Goal: Obtain resource: Download file/media

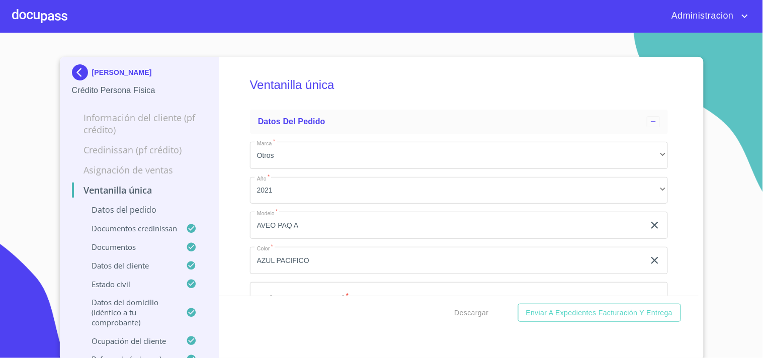
click at [141, 73] on p "[PERSON_NAME]" at bounding box center [122, 72] width 60 height 8
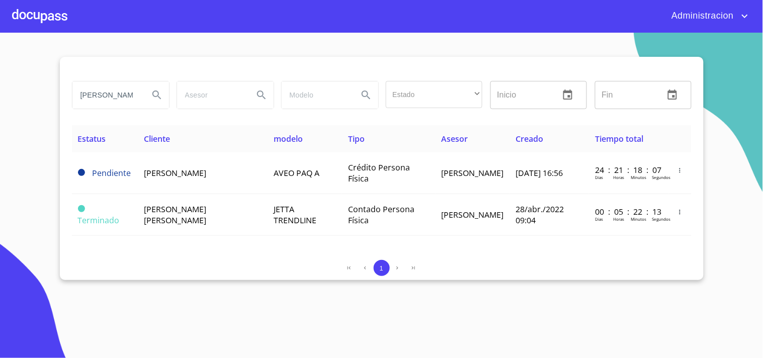
click at [37, 94] on section "[PERSON_NAME] Estado ​ ​ Inicio ​ Fin ​ Estatus Cliente modelo Tipo Asesor Crea…" at bounding box center [381, 195] width 763 height 325
type input "k"
type input "[DATE][PERSON_NAME]"
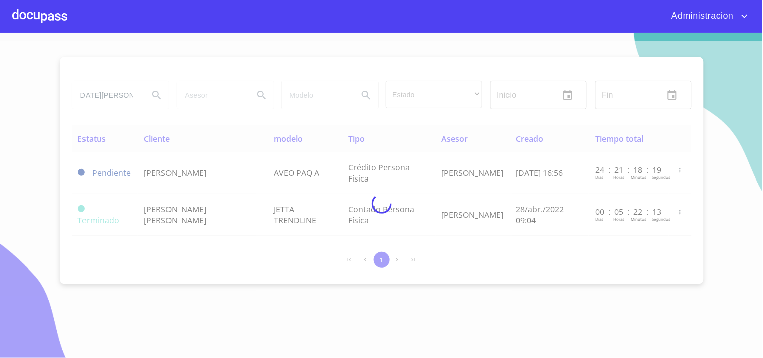
scroll to position [0, 0]
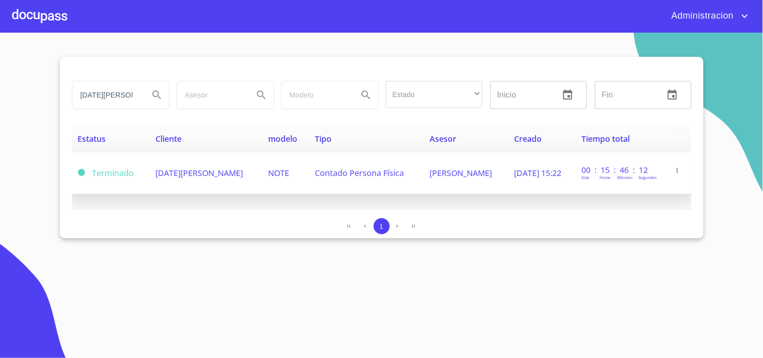
click at [196, 167] on span "[DATE][PERSON_NAME]" at bounding box center [198, 172] width 87 height 11
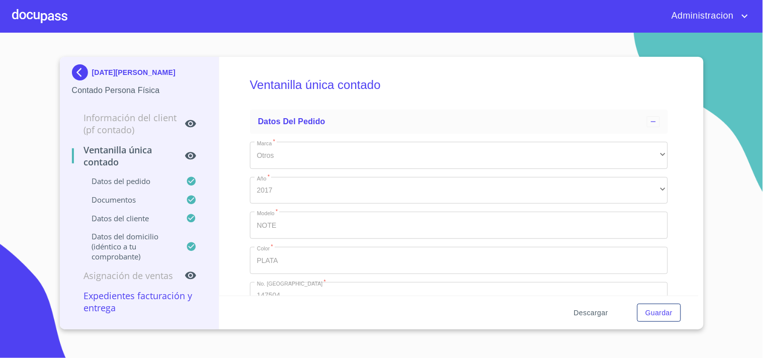
click at [591, 314] on span "Descargar" at bounding box center [591, 313] width 34 height 13
click at [142, 71] on p "[DATE][PERSON_NAME]" at bounding box center [133, 72] width 83 height 8
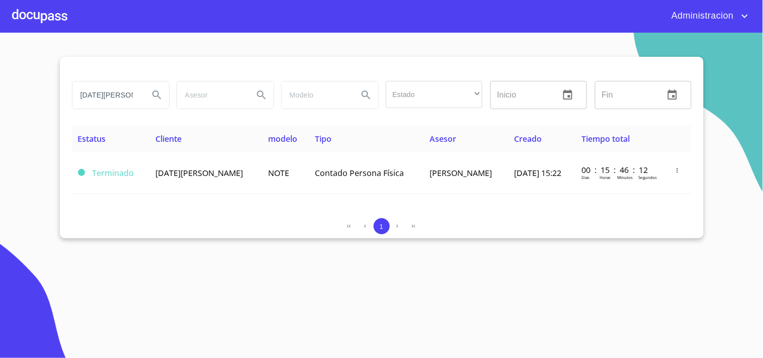
click at [77, 86] on input "[DATE][PERSON_NAME]" at bounding box center [106, 94] width 68 height 27
drag, startPoint x: 79, startPoint y: 94, endPoint x: 420, endPoint y: 124, distance: 342.2
click at [408, 123] on div "[DATE][PERSON_NAME] Estado ​ ​ Inicio ​ Fin ​" at bounding box center [381, 101] width 619 height 48
type input "[PERSON_NAME]"
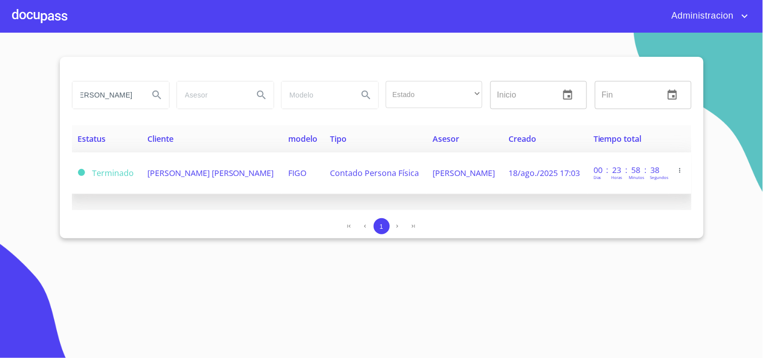
click at [209, 169] on span "[PERSON_NAME] [PERSON_NAME]" at bounding box center [210, 172] width 127 height 11
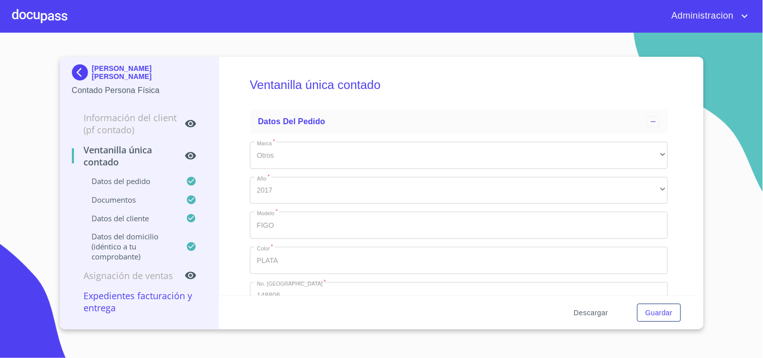
click at [585, 313] on span "Descargar" at bounding box center [591, 313] width 34 height 13
